Goal: Task Accomplishment & Management: Use online tool/utility

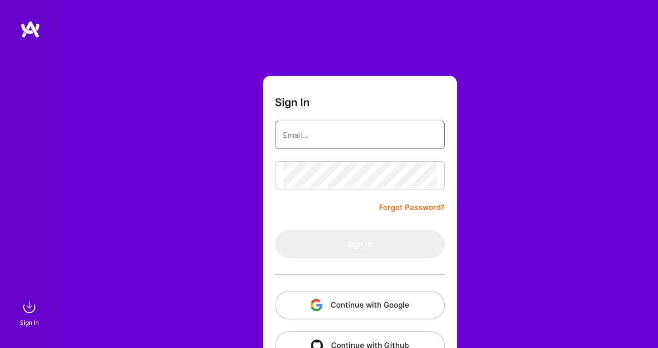
type input "[EMAIL_ADDRESS][DOMAIN_NAME]"
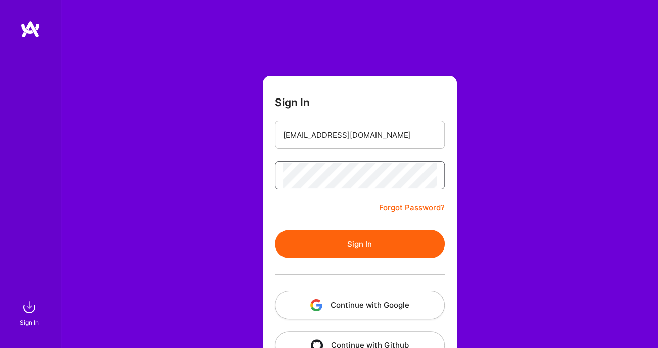
click at [359, 243] on button "Sign In" at bounding box center [360, 244] width 170 height 28
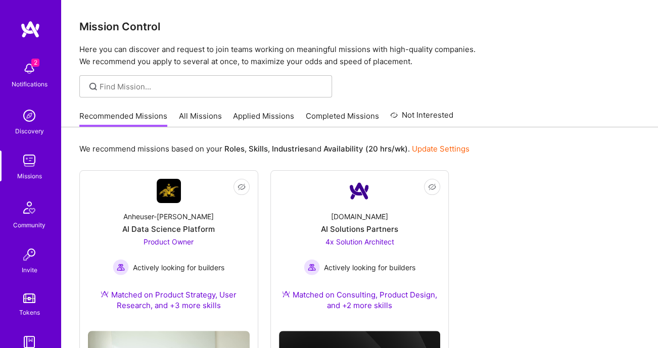
click at [194, 113] on link "All Missions" at bounding box center [200, 119] width 43 height 17
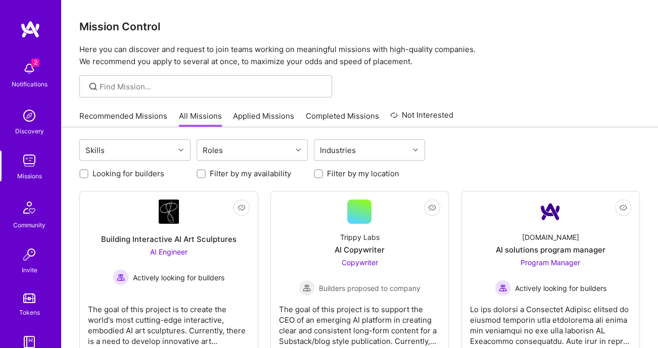
click at [255, 117] on link "Applied Missions" at bounding box center [263, 119] width 61 height 17
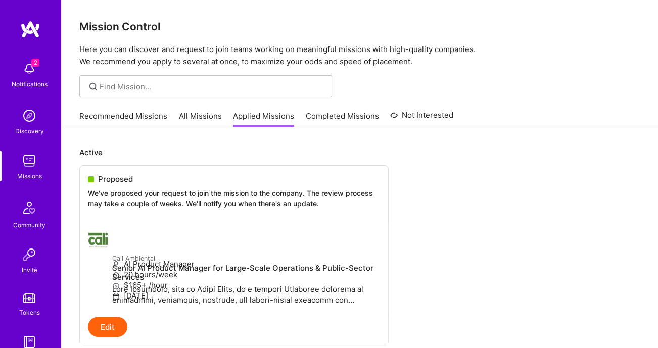
click at [20, 68] on img at bounding box center [29, 69] width 20 height 20
click at [143, 121] on link "Recommended Missions" at bounding box center [123, 119] width 88 height 17
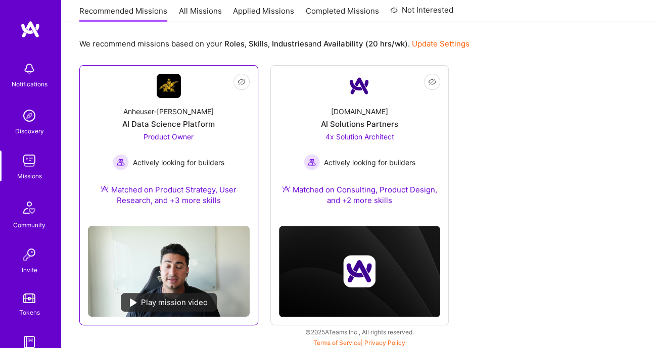
scroll to position [105, 0]
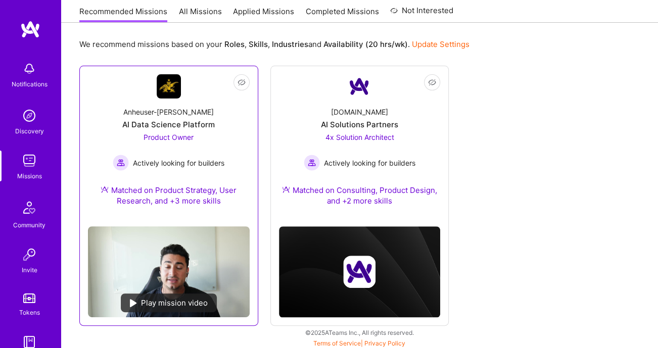
click at [143, 121] on div "AI Data Science Platform" at bounding box center [168, 124] width 92 height 11
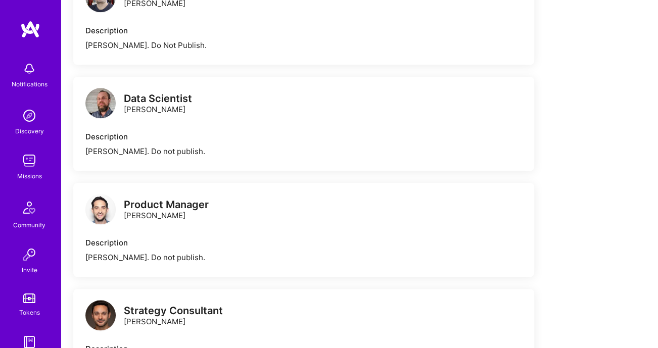
scroll to position [636, 0]
drag, startPoint x: 168, startPoint y: 212, endPoint x: 123, endPoint y: 212, distance: 45.5
click at [123, 212] on div "Product Manager [PERSON_NAME]" at bounding box center [146, 211] width 123 height 30
copy div "[PERSON_NAME]"
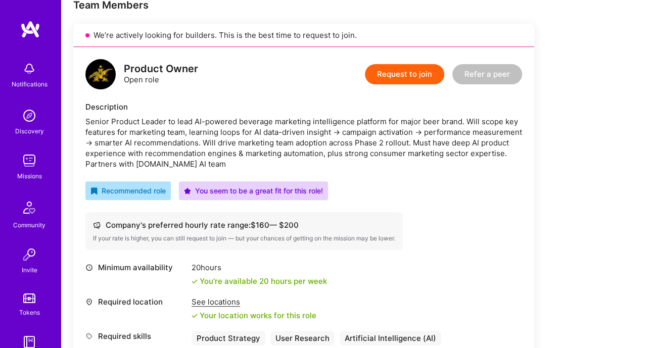
scroll to position [175, 0]
